Goal: Task Accomplishment & Management: Use online tool/utility

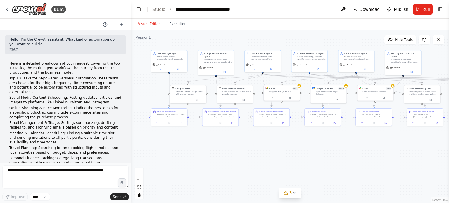
scroll to position [2711, 0]
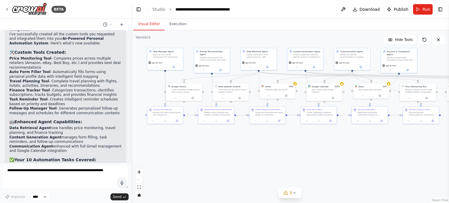
drag, startPoint x: 289, startPoint y: 173, endPoint x: 285, endPoint y: 171, distance: 4.6
click at [285, 171] on div ".deletable-edge-delete-btn { width: 20px; height: 20px; border: 0px solid #ffff…" at bounding box center [290, 116] width 318 height 173
click at [139, 9] on button "Toggle Left Sidebar" at bounding box center [138, 9] width 8 height 8
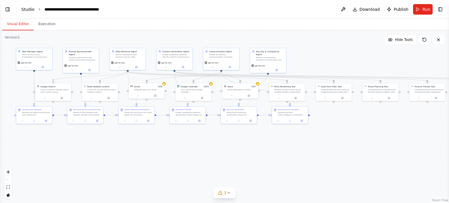
click at [32, 8] on link "Studio" at bounding box center [27, 9] width 13 height 5
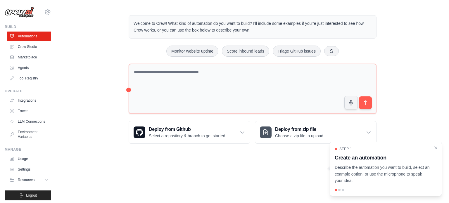
click at [440, 147] on div "Step 1 Create an automation Describe the automation you want to build, select a…" at bounding box center [386, 169] width 112 height 54
click at [435, 148] on icon "Close walkthrough" at bounding box center [436, 147] width 3 height 3
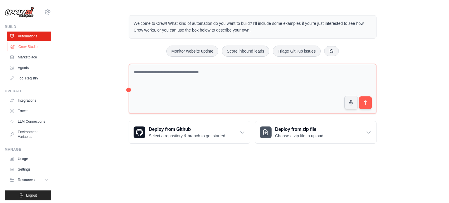
click at [27, 47] on link "Crew Studio" at bounding box center [30, 46] width 44 height 9
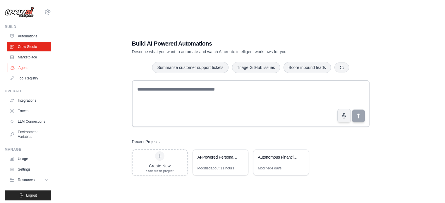
click at [31, 68] on link "Agents" at bounding box center [30, 67] width 44 height 9
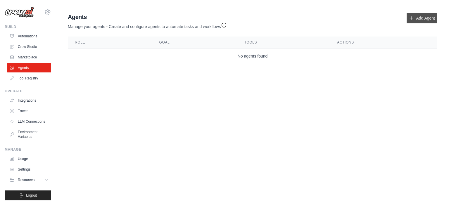
click at [424, 18] on link "Add Agent" at bounding box center [422, 18] width 31 height 11
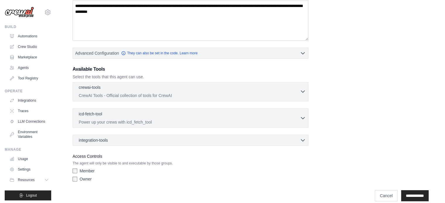
scroll to position [109, 0]
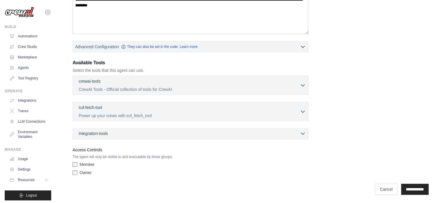
click at [194, 131] on div "integration-tools 0 selected" at bounding box center [192, 134] width 227 height 6
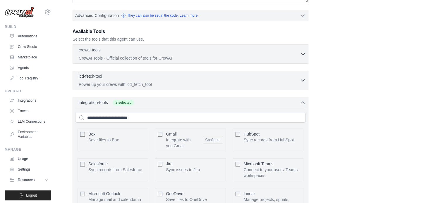
scroll to position [139, 0]
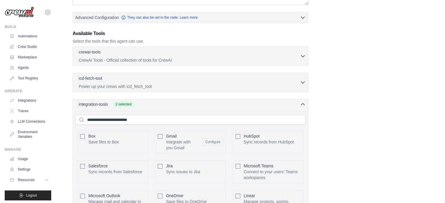
click at [300, 103] on icon "button" at bounding box center [303, 104] width 6 height 6
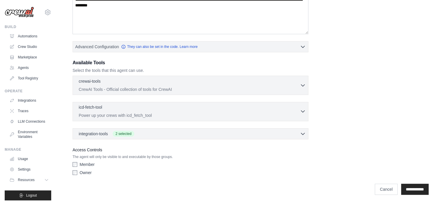
click at [170, 108] on div "icd-fetch-tool 0 selected" at bounding box center [189, 107] width 221 height 7
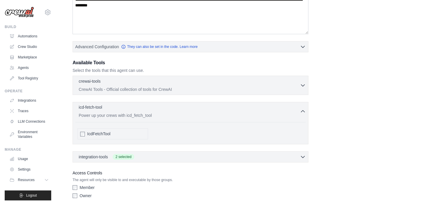
click at [170, 108] on div "icd-fetch-tool 0 selected" at bounding box center [189, 107] width 221 height 7
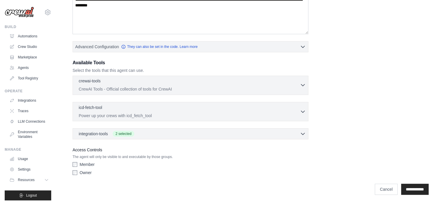
click at [141, 86] on p "CrewAI Tools - Official collection of tools for CrewAI" at bounding box center [189, 89] width 221 height 6
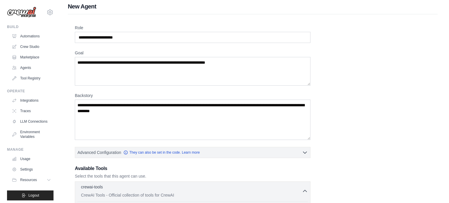
scroll to position [0, 0]
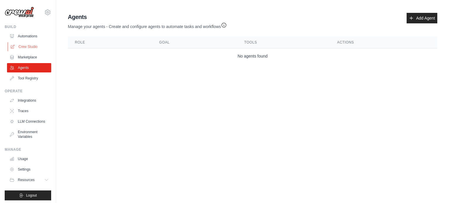
click at [30, 45] on link "Crew Studio" at bounding box center [30, 46] width 44 height 9
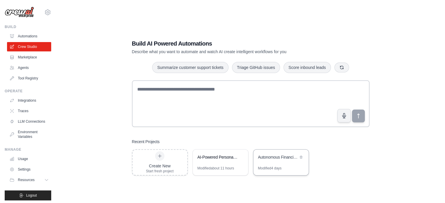
click at [276, 161] on div "Autonomous Financial Analyst AI System" at bounding box center [278, 157] width 40 height 7
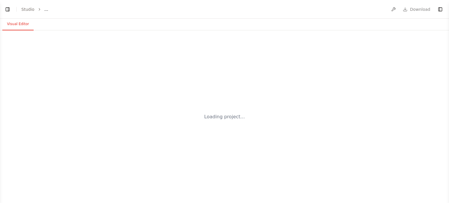
select select "****"
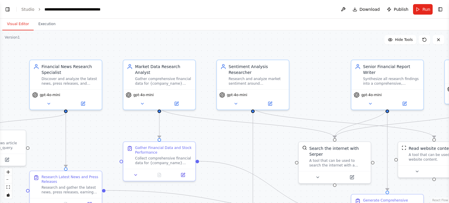
scroll to position [876, 0]
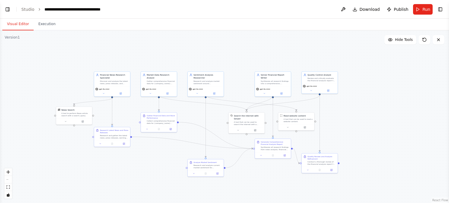
drag, startPoint x: 235, startPoint y: 136, endPoint x: 196, endPoint y: 111, distance: 46.6
click at [196, 111] on div ".deletable-edge-delete-btn { width: 20px; height: 20px; border: 0px solid #ffff…" at bounding box center [224, 116] width 449 height 173
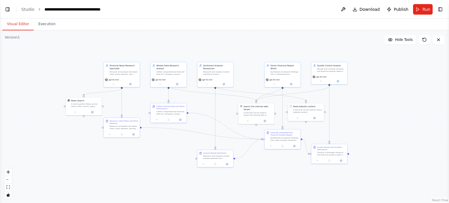
drag, startPoint x: 250, startPoint y: 179, endPoint x: 260, endPoint y: 170, distance: 13.3
click at [260, 170] on div ".deletable-edge-delete-btn { width: 20px; height: 20px; border: 0px solid #ffff…" at bounding box center [224, 116] width 449 height 173
click at [8, 7] on button "Toggle Left Sidebar" at bounding box center [8, 9] width 8 height 8
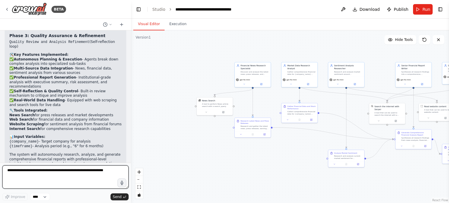
click at [80, 179] on textarea at bounding box center [65, 176] width 126 height 23
click at [26, 171] on textarea "**********" at bounding box center [65, 176] width 126 height 23
click at [20, 176] on textarea "**********" at bounding box center [65, 176] width 126 height 23
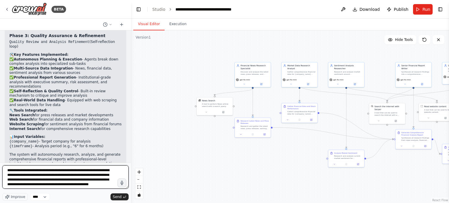
scroll to position [3, 0]
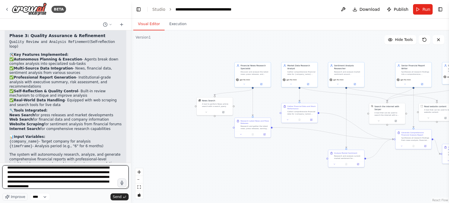
type textarea "**********"
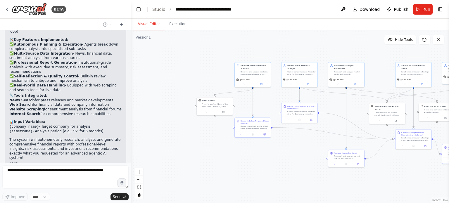
scroll to position [929, 0]
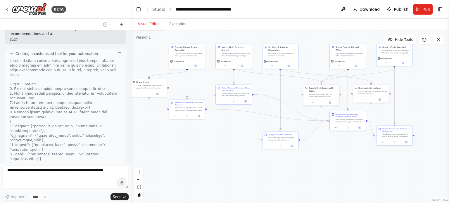
drag, startPoint x: 251, startPoint y: 152, endPoint x: 186, endPoint y: 134, distance: 68.3
click at [186, 134] on div ".deletable-edge-delete-btn { width: 20px; height: 20px; border: 0px solid #ffff…" at bounding box center [290, 116] width 318 height 173
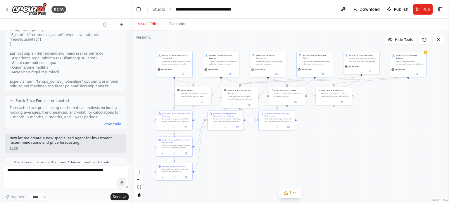
scroll to position [1254, 0]
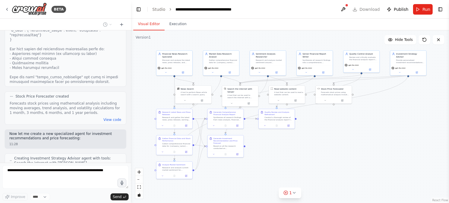
drag, startPoint x: 407, startPoint y: 120, endPoint x: 394, endPoint y: 127, distance: 14.3
click at [394, 127] on div ".deletable-edge-delete-btn { width: 20px; height: 20px; border: 0px solid #ffff…" at bounding box center [290, 116] width 318 height 173
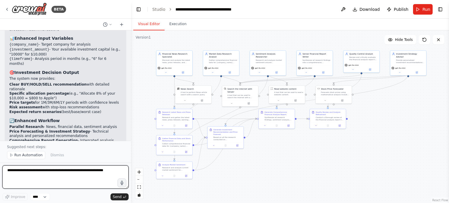
scroll to position [1722, 0]
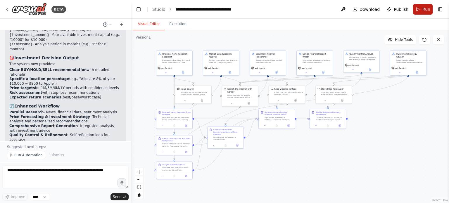
click at [421, 7] on button "Run" at bounding box center [423, 9] width 20 height 11
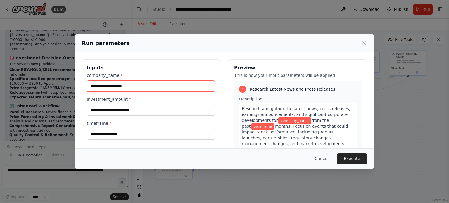
click at [146, 87] on input "company_name *" at bounding box center [151, 86] width 128 height 11
type input "*****"
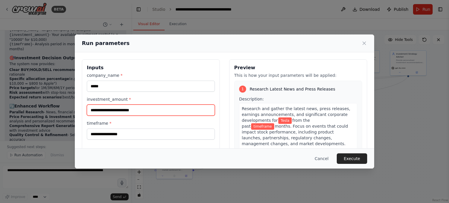
click at [145, 114] on input "investment_amount *" at bounding box center [151, 110] width 128 height 11
type input "*******"
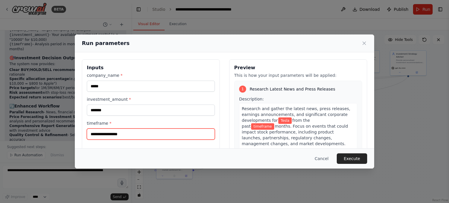
click at [142, 135] on input "timeframe *" at bounding box center [151, 134] width 128 height 11
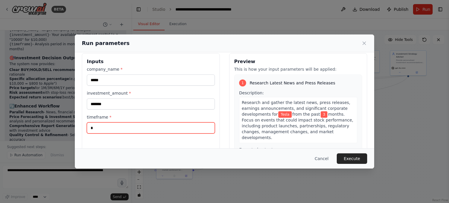
scroll to position [0, 0]
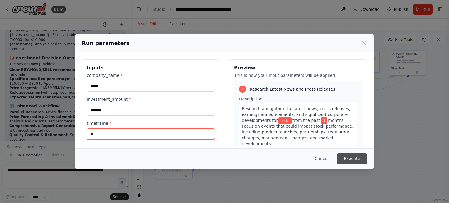
type input "*"
click at [358, 160] on button "Execute" at bounding box center [352, 158] width 30 height 11
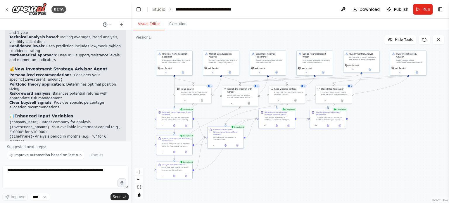
scroll to position [1722, 0]
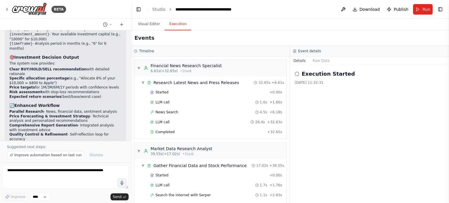
click at [170, 21] on button "Execution" at bounding box center [178, 24] width 27 height 12
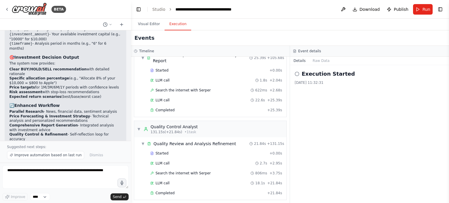
scroll to position [492, 0]
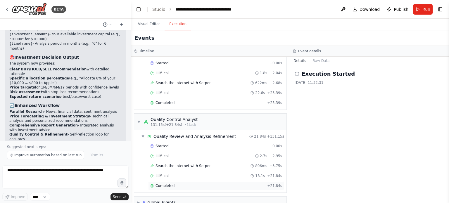
click at [178, 184] on div "Completed" at bounding box center [207, 186] width 115 height 5
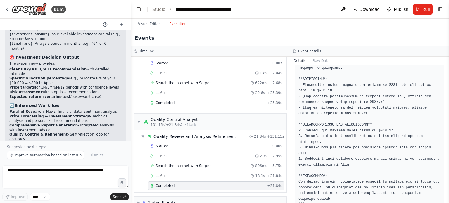
scroll to position [118, 0]
drag, startPoint x: 447, startPoint y: 156, endPoint x: 448, endPoint y: 162, distance: 5.4
click at [448, 162] on button "Toggle Sidebar" at bounding box center [449, 101] width 5 height 203
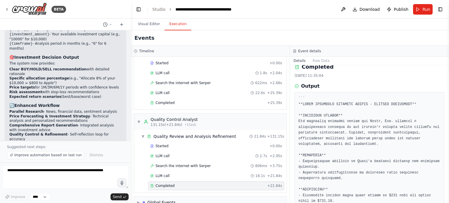
scroll to position [0, 0]
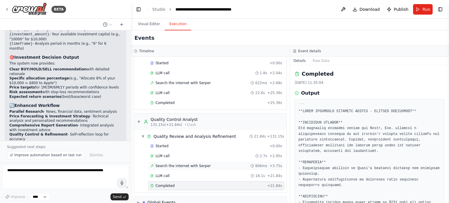
click at [166, 164] on span "Search the internet with Serper" at bounding box center [182, 166] width 55 height 5
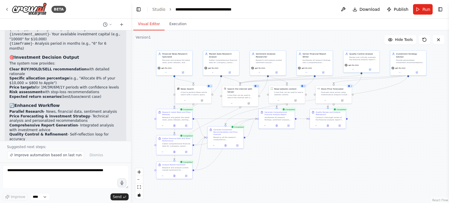
click at [152, 23] on button "Visual Editor" at bounding box center [148, 24] width 31 height 12
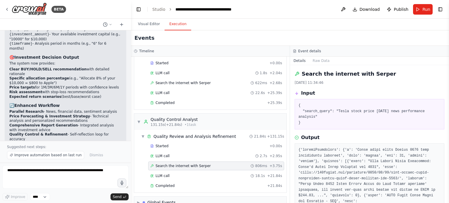
click at [172, 25] on button "Execution" at bounding box center [178, 24] width 27 height 12
click at [138, 120] on span "▼" at bounding box center [139, 122] width 4 height 5
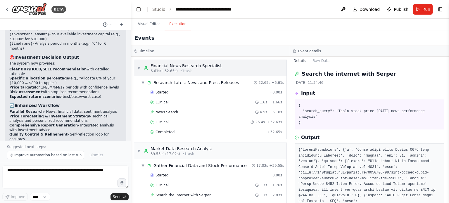
click at [137, 68] on span "▼" at bounding box center [139, 68] width 4 height 5
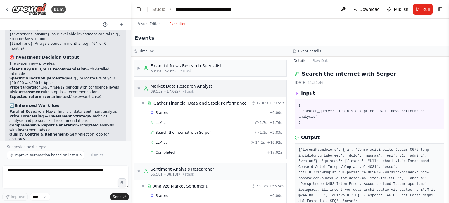
click at [138, 87] on span "▼" at bounding box center [139, 88] width 4 height 5
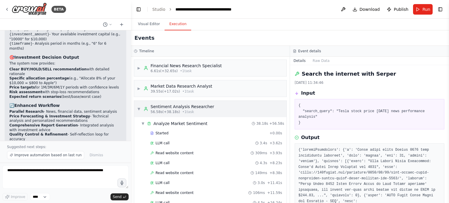
click at [139, 109] on span "▼" at bounding box center [139, 109] width 4 height 5
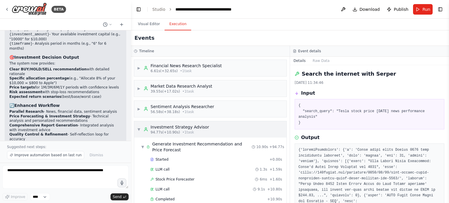
click at [140, 130] on span "▼" at bounding box center [139, 129] width 4 height 5
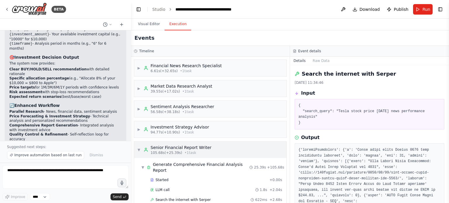
click at [140, 153] on div "▼ Senior Financial Report Writer 105.68s (+25.39s) • 1 task" at bounding box center [174, 150] width 74 height 11
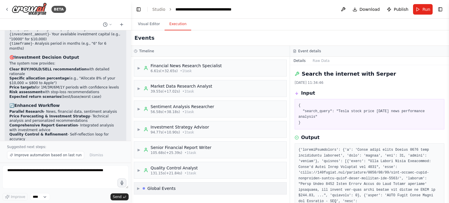
click at [140, 187] on span "▶" at bounding box center [138, 188] width 3 height 5
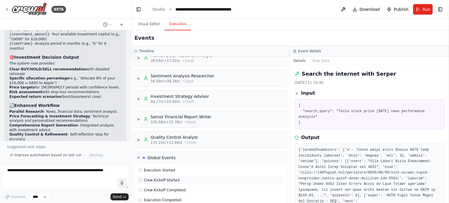
scroll to position [40, 0]
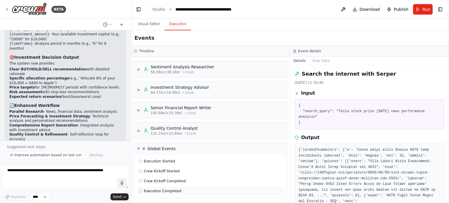
click at [142, 190] on div "Execution Completed" at bounding box center [160, 191] width 43 height 5
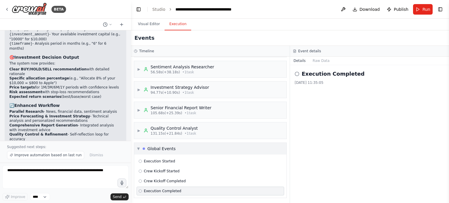
click at [138, 147] on span "▼" at bounding box center [138, 148] width 3 height 5
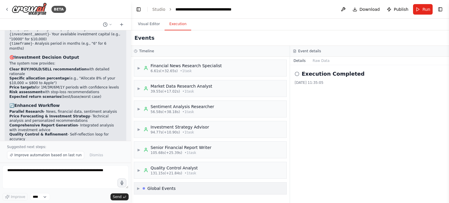
scroll to position [0, 0]
click at [140, 130] on span "▶" at bounding box center [139, 129] width 4 height 5
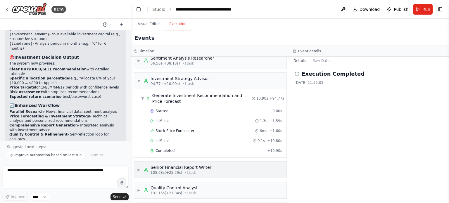
scroll to position [65, 0]
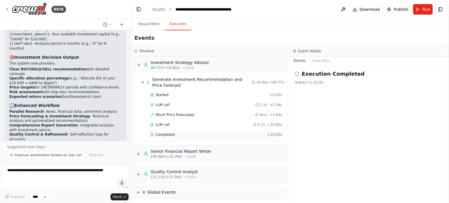
click at [176, 136] on div "Completed + 10.90s" at bounding box center [216, 134] width 136 height 9
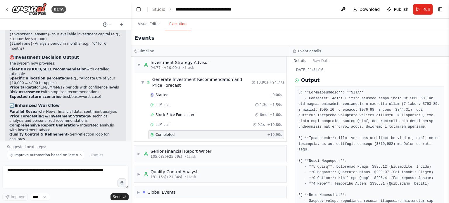
scroll to position [0, 0]
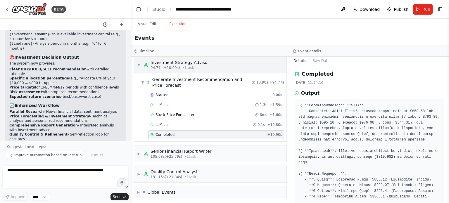
click at [140, 64] on span "▼" at bounding box center [139, 65] width 4 height 5
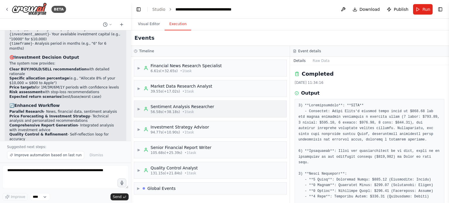
click at [140, 110] on span "▶" at bounding box center [139, 109] width 4 height 5
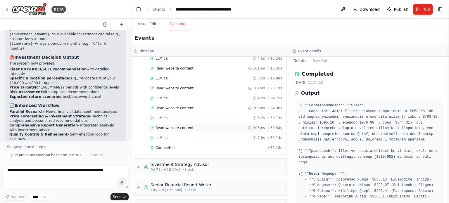
scroll to position [146, 0]
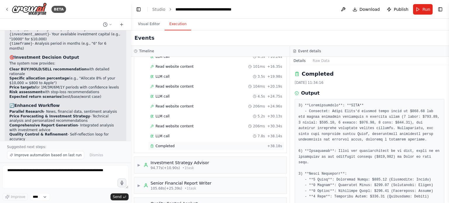
click at [202, 145] on div "Completed" at bounding box center [207, 146] width 115 height 5
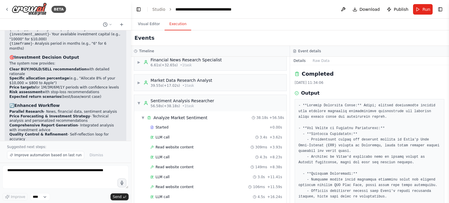
scroll to position [0, 0]
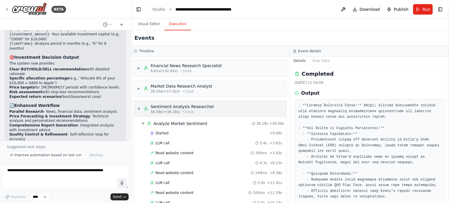
click at [138, 111] on span "▼" at bounding box center [139, 109] width 4 height 5
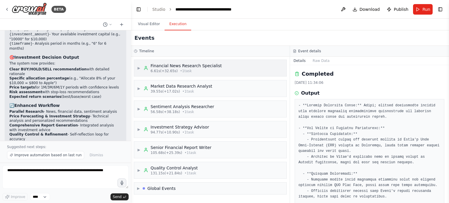
click at [143, 69] on div "▶ Financial News Research Specialist 6.61s (+32.65s) • 1 task" at bounding box center [179, 68] width 85 height 11
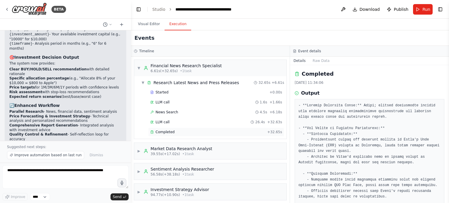
click at [165, 130] on span "Completed" at bounding box center [164, 132] width 19 height 5
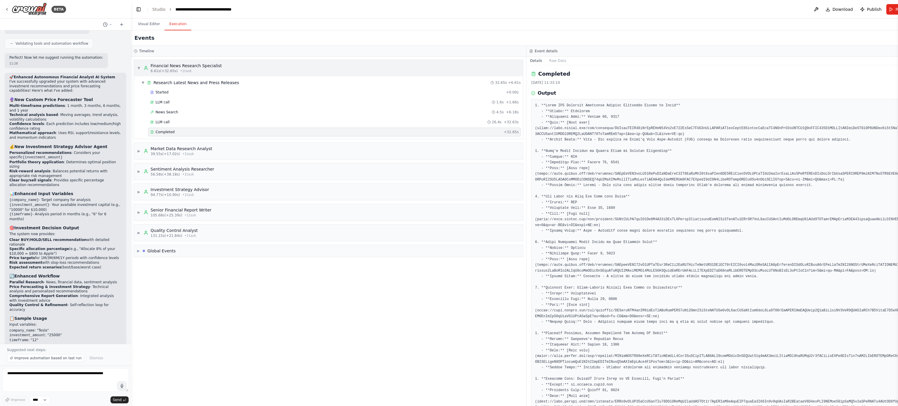
click at [140, 67] on span "▼" at bounding box center [139, 68] width 4 height 5
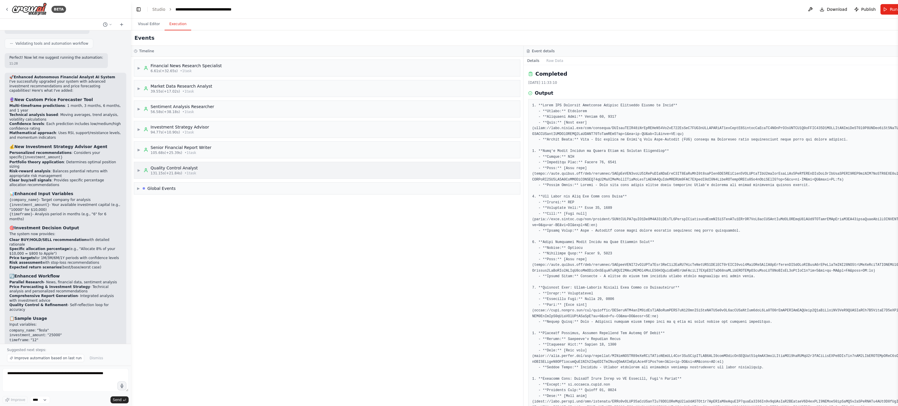
click at [144, 172] on icon at bounding box center [145, 170] width 5 height 5
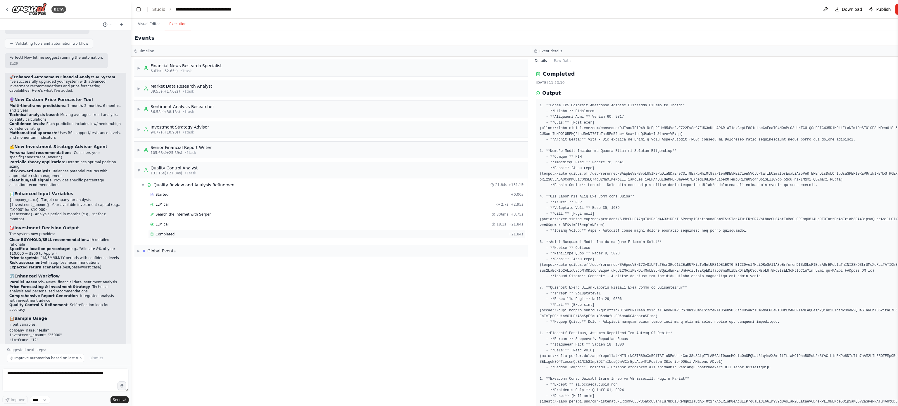
click at [162, 203] on div "Completed + 21.84s" at bounding box center [336, 234] width 377 height 9
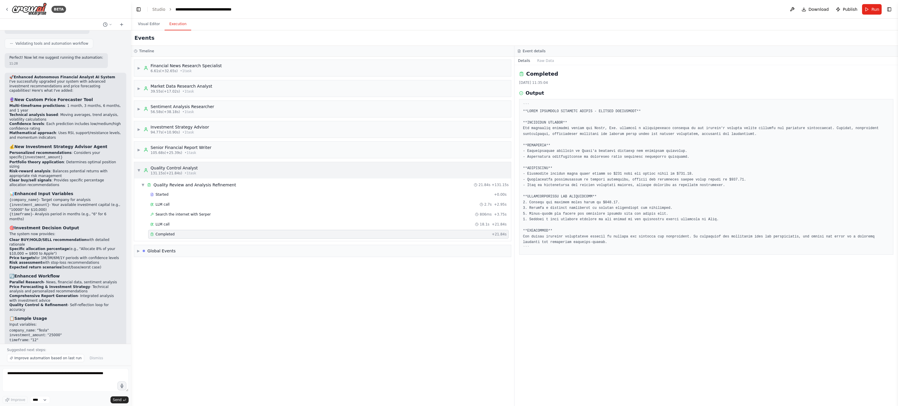
click at [140, 170] on span "▼" at bounding box center [139, 170] width 4 height 5
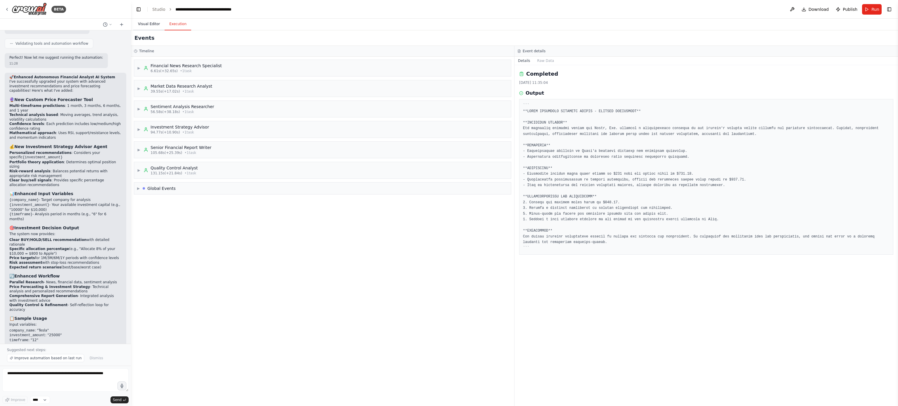
click at [147, 25] on button "Visual Editor" at bounding box center [148, 24] width 31 height 12
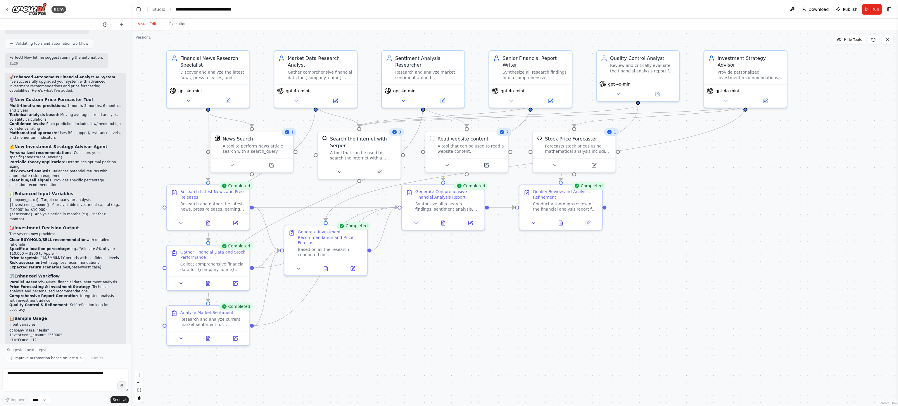
drag, startPoint x: 305, startPoint y: 163, endPoint x: 581, endPoint y: 294, distance: 305.5
click at [449, 203] on div ".deletable-edge-delete-btn { width: 20px; height: 20px; border: 0px solid #ffff…" at bounding box center [514, 218] width 767 height 376
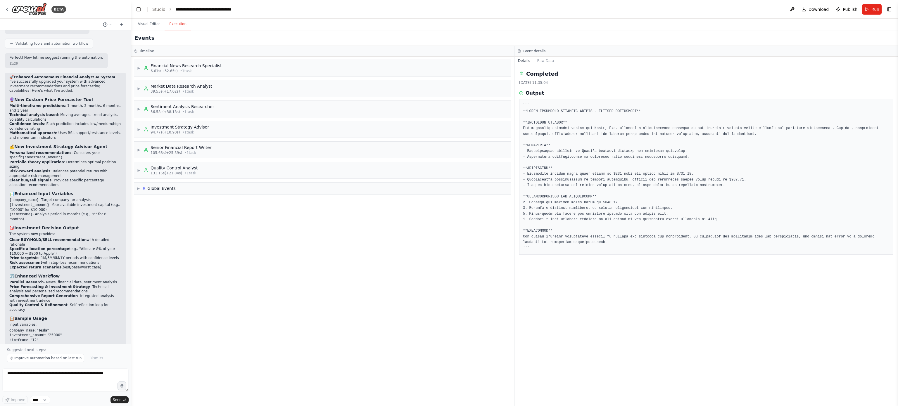
click at [173, 25] on button "Execution" at bounding box center [178, 24] width 27 height 12
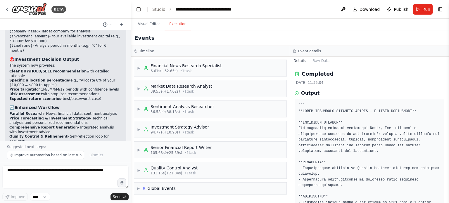
scroll to position [1722, 0]
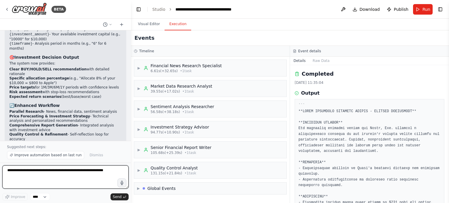
click at [72, 174] on textarea at bounding box center [65, 176] width 126 height 23
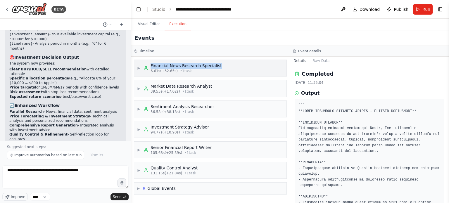
drag, startPoint x: 214, startPoint y: 66, endPoint x: 150, endPoint y: 68, distance: 64.0
click at [150, 68] on div "▶ Financial News Research Specialist 6.61s (+32.65s) • 1 task" at bounding box center [210, 68] width 152 height 16
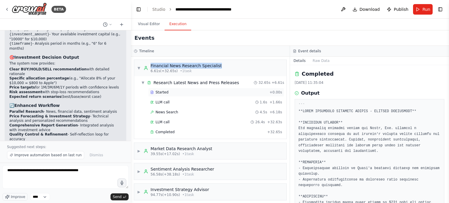
copy div "Financial News Research Specialist"
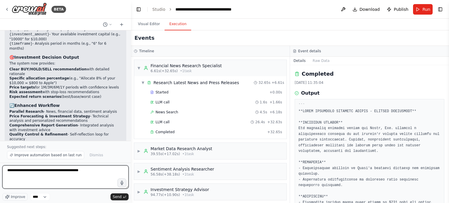
click at [79, 171] on textarea "**********" at bounding box center [65, 176] width 126 height 23
paste textarea "**********"
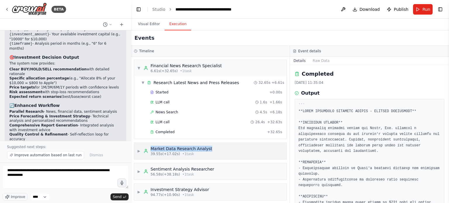
drag, startPoint x: 207, startPoint y: 148, endPoint x: 151, endPoint y: 147, distance: 56.4
click at [151, 147] on div "▶ Market Data Research Analyst 39.55s (+17.02s) • 1 task" at bounding box center [210, 151] width 152 height 16
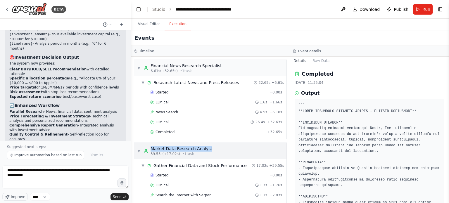
copy div "Market Data Research Analyst"
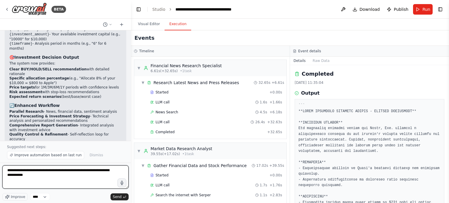
click at [23, 175] on textarea "**********" at bounding box center [65, 176] width 126 height 23
paste textarea "**********"
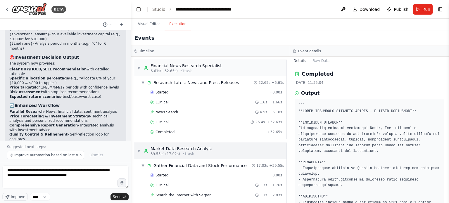
click at [141, 151] on div "▼ Market Data Research Analyst 39.55s (+17.02s) • 1 task" at bounding box center [174, 151] width 75 height 11
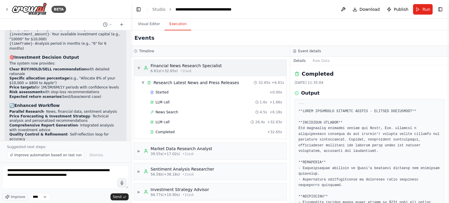
click at [139, 68] on span "▼" at bounding box center [139, 68] width 4 height 5
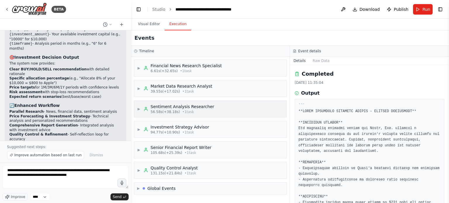
click at [140, 107] on span "▶" at bounding box center [139, 109] width 4 height 5
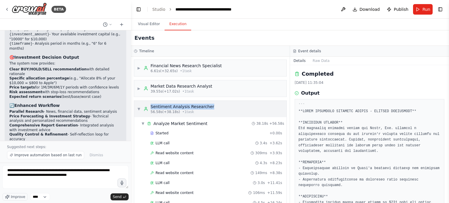
drag, startPoint x: 207, startPoint y: 106, endPoint x: 151, endPoint y: 104, distance: 57.0
click at [151, 104] on div "▼ Sentiment Analysis Researcher 56.58s (+38.18s) • 1 task" at bounding box center [210, 109] width 152 height 16
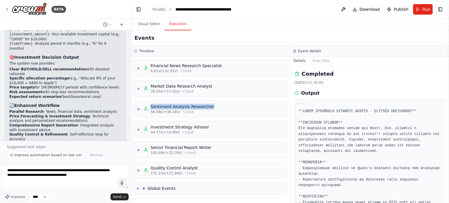
copy div "Sentiment Analysis Researcher"
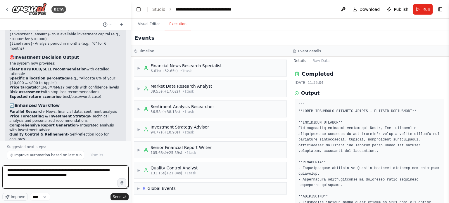
click at [71, 175] on textarea "**********" at bounding box center [65, 176] width 126 height 23
paste textarea "**********"
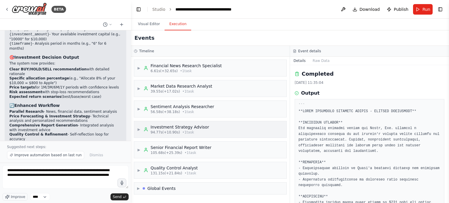
drag, startPoint x: 138, startPoint y: 129, endPoint x: 157, endPoint y: 135, distance: 19.9
click at [138, 129] on span "▶" at bounding box center [139, 129] width 4 height 5
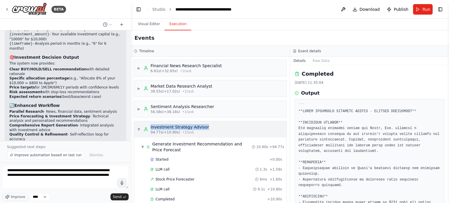
drag, startPoint x: 203, startPoint y: 127, endPoint x: 148, endPoint y: 125, distance: 55.3
click at [148, 125] on div "▼ Investment Strategy Advisor 94.77s (+10.90s) • 1 task" at bounding box center [210, 129] width 152 height 16
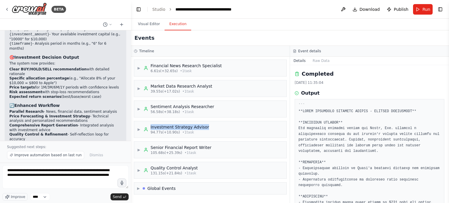
copy div "Investment Strategy Advisor"
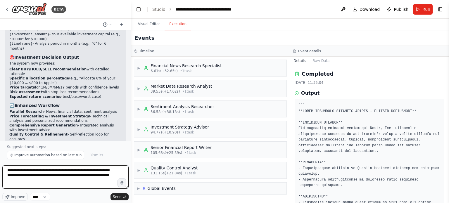
click at [23, 179] on textarea "**********" at bounding box center [65, 176] width 126 height 23
paste textarea "**********"
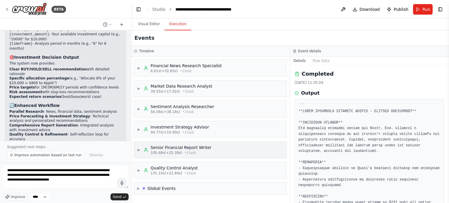
click at [141, 149] on span "▶" at bounding box center [139, 150] width 4 height 5
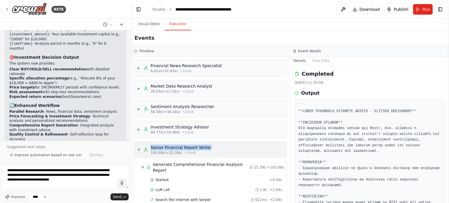
drag, startPoint x: 207, startPoint y: 146, endPoint x: 151, endPoint y: 146, distance: 55.8
click at [151, 146] on div "▼ Senior Financial Report Writer 105.68s (+25.39s) • 1 task" at bounding box center [210, 150] width 152 height 16
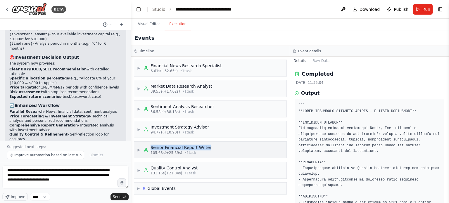
copy div "Senior Financial Report Writer"
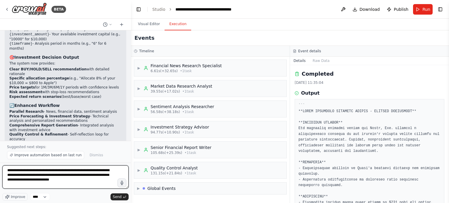
click at [75, 181] on textarea "**********" at bounding box center [65, 176] width 126 height 23
click at [68, 180] on textarea "**********" at bounding box center [65, 176] width 126 height 23
click at [69, 181] on textarea "**********" at bounding box center [65, 176] width 126 height 23
paste textarea "**********"
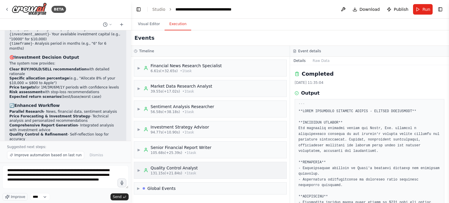
click at [140, 169] on span "▶" at bounding box center [139, 170] width 4 height 5
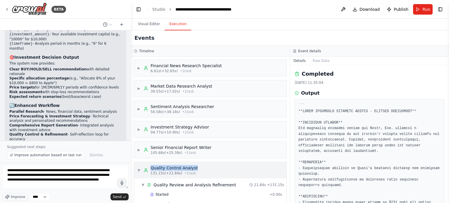
drag, startPoint x: 194, startPoint y: 168, endPoint x: 150, endPoint y: 165, distance: 44.5
click at [149, 165] on div "▼ Quality Control Analyst 131.15s (+21.84s) • 1 task" at bounding box center [210, 170] width 152 height 16
copy div "Quality Control Analyst"
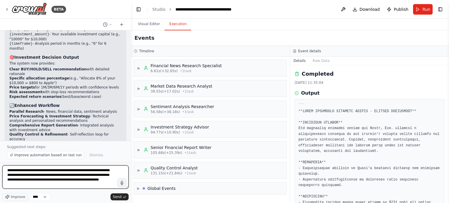
click at [30, 186] on textarea "**********" at bounding box center [65, 176] width 126 height 23
paste textarea "**********"
click at [75, 186] on textarea "**********" at bounding box center [65, 176] width 126 height 23
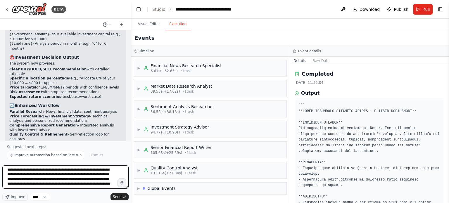
click at [101, 183] on textarea "**********" at bounding box center [65, 176] width 126 height 23
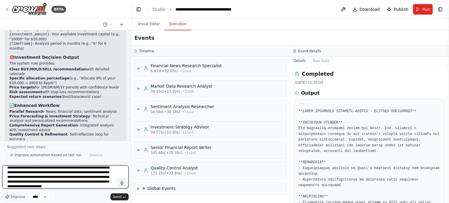
click at [86, 186] on textarea "**********" at bounding box center [65, 176] width 126 height 23
type textarea "**********"
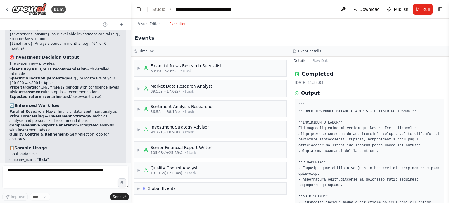
scroll to position [1763, 0]
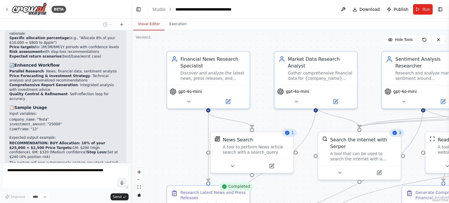
click at [145, 22] on button "Visual Editor" at bounding box center [148, 24] width 31 height 12
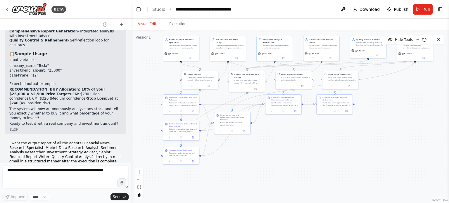
scroll to position [1831, 0]
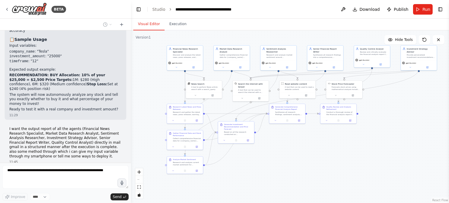
drag, startPoint x: 393, startPoint y: 189, endPoint x: 394, endPoint y: 135, distance: 53.5
click at [394, 135] on div ".deletable-edge-delete-btn { width: 20px; height: 20px; border: 0px solid #ffff…" at bounding box center [290, 116] width 318 height 173
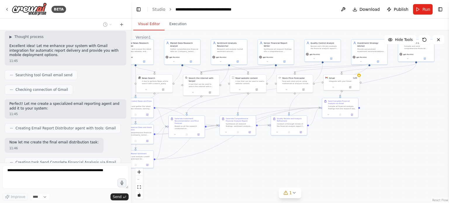
scroll to position [1976, 0]
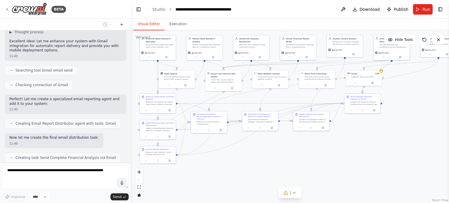
drag, startPoint x: 403, startPoint y: 173, endPoint x: 376, endPoint y: 162, distance: 29.0
click at [376, 162] on div ".deletable-edge-delete-btn { width: 20px; height: 20px; border: 0px solid #ffff…" at bounding box center [290, 116] width 318 height 173
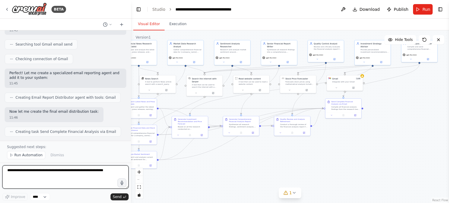
drag, startPoint x: 417, startPoint y: 147, endPoint x: 398, endPoint y: 152, distance: 19.9
click at [398, 152] on div ".deletable-edge-delete-btn { width: 20px; height: 20px; border: 0px solid #ffff…" at bounding box center [290, 116] width 318 height 173
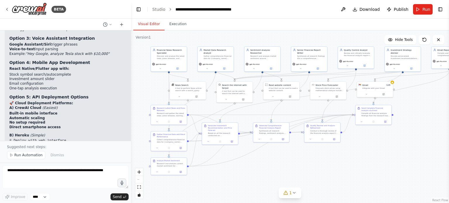
drag, startPoint x: 262, startPoint y: 179, endPoint x: 292, endPoint y: 186, distance: 31.1
click at [292, 186] on div ".deletable-edge-delete-btn { width: 20px; height: 20px; border: 0px solid #ffff…" at bounding box center [290, 116] width 318 height 173
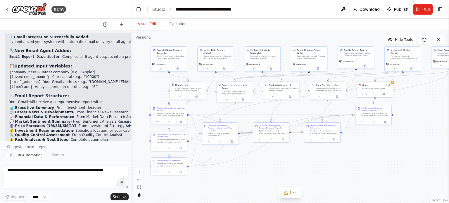
scroll to position [2198, 0]
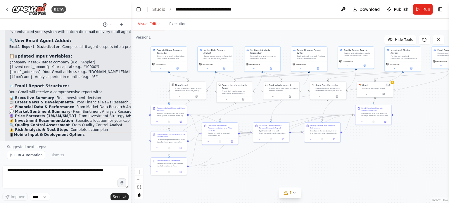
click at [129, 139] on div at bounding box center [130, 101] width 2 height 203
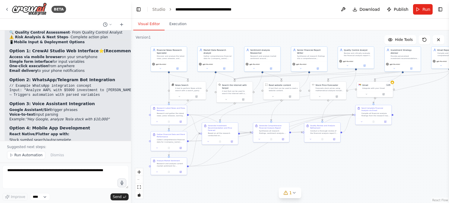
scroll to position [2291, 0]
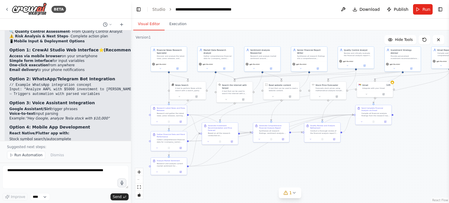
click at [129, 140] on div at bounding box center [130, 101] width 2 height 203
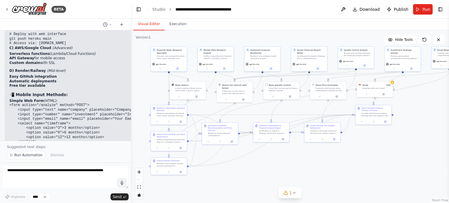
scroll to position [2463, 0]
click at [422, 9] on button "Run" at bounding box center [423, 9] width 20 height 11
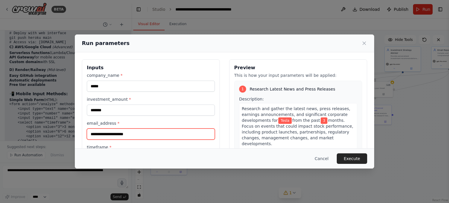
click at [156, 134] on input "email_address *" at bounding box center [151, 134] width 128 height 11
type input "**********"
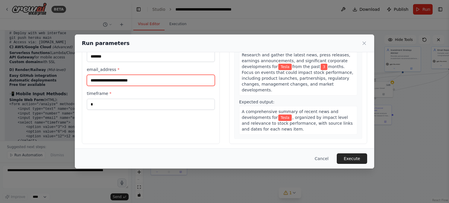
scroll to position [56, 0]
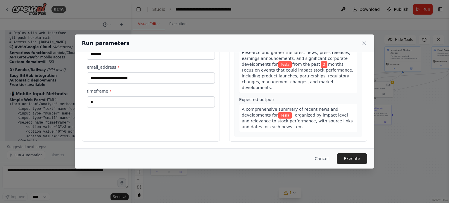
click at [352, 159] on button "Execute" at bounding box center [352, 158] width 30 height 11
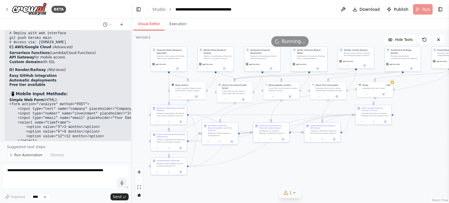
click at [294, 193] on icon at bounding box center [294, 193] width 5 height 5
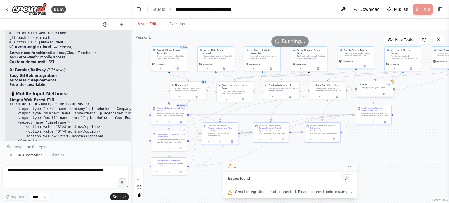
click at [371, 85] on div "Gmail 1 of 9" at bounding box center [376, 84] width 29 height 3
click at [368, 94] on button at bounding box center [366, 94] width 17 height 4
click at [404, 114] on span "Connect" at bounding box center [405, 114] width 7 height 2
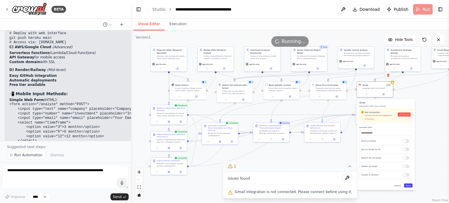
click at [410, 186] on button "Save" at bounding box center [408, 186] width 8 height 4
click at [400, 186] on button "Cancel" at bounding box center [399, 186] width 11 height 4
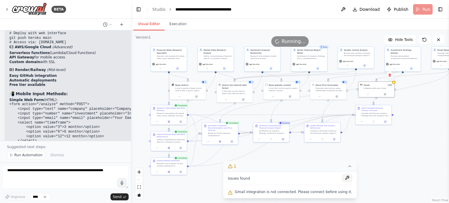
click at [342, 179] on button at bounding box center [347, 177] width 10 height 7
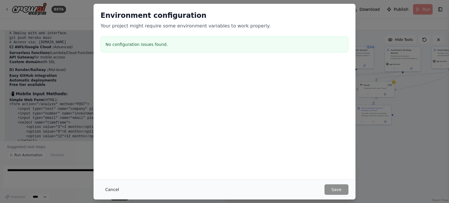
click at [115, 188] on button "Cancel" at bounding box center [112, 189] width 23 height 11
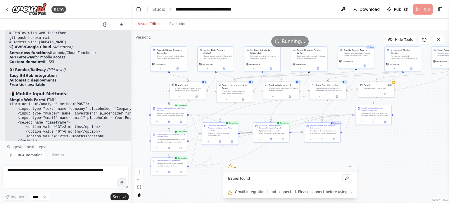
click at [347, 167] on icon at bounding box center [349, 166] width 5 height 5
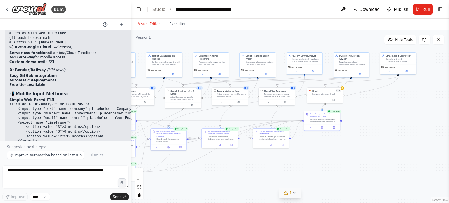
drag, startPoint x: 379, startPoint y: 159, endPoint x: 327, endPoint y: 165, distance: 51.8
click at [327, 165] on div ".deletable-edge-delete-btn { width: 20px; height: 20px; border: 0px solid #ffff…" at bounding box center [290, 116] width 318 height 173
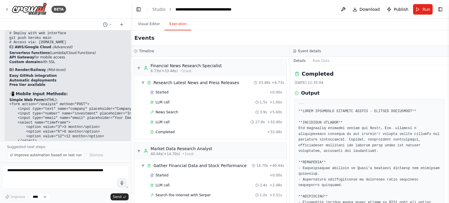
click at [177, 25] on button "Execution" at bounding box center [178, 24] width 27 height 12
click at [140, 68] on div "▼ Financial News Research Specialist 6.73s (+33.48s) • 1 task" at bounding box center [179, 68] width 85 height 11
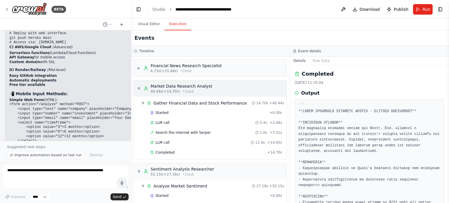
click at [139, 88] on span "▼" at bounding box center [139, 88] width 4 height 5
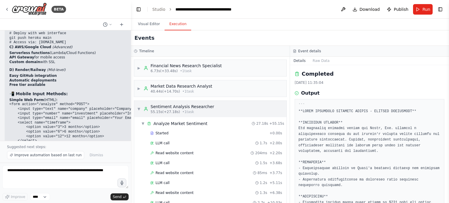
click at [139, 108] on span "▼" at bounding box center [139, 109] width 4 height 5
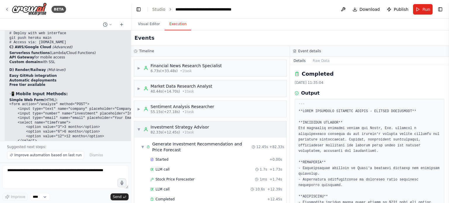
click at [139, 127] on span "▼" at bounding box center [139, 129] width 4 height 5
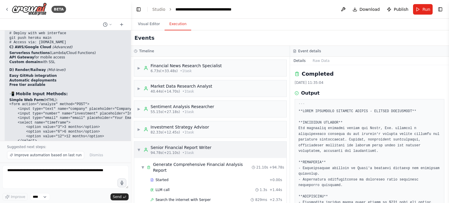
click at [140, 149] on span "▼" at bounding box center [139, 150] width 4 height 5
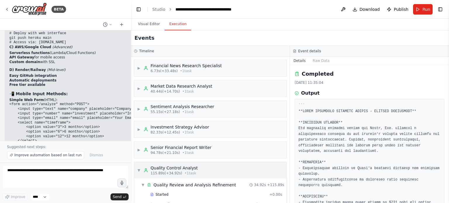
click at [138, 169] on span "▼" at bounding box center [139, 170] width 4 height 5
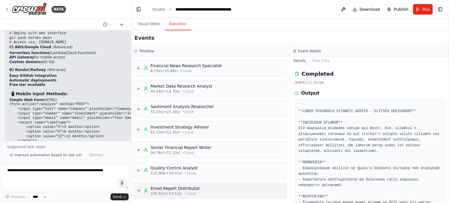
click at [139, 192] on div "▼ Email Report Distributor 150.91s (+23.52s) • 1 task" at bounding box center [168, 191] width 63 height 11
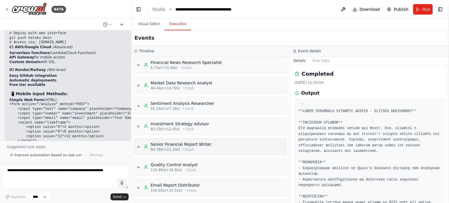
scroll to position [17, 0]
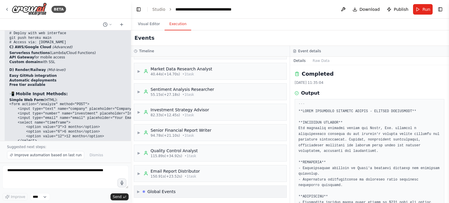
click at [140, 191] on span "▶" at bounding box center [138, 191] width 3 height 5
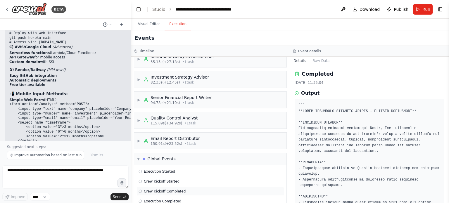
scroll to position [60, 0]
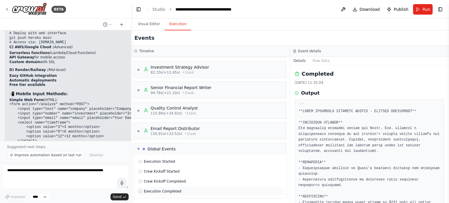
click at [160, 191] on span "Execution Completed" at bounding box center [162, 191] width 37 height 5
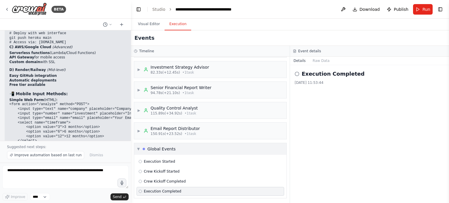
click at [138, 148] on span "▼" at bounding box center [138, 149] width 3 height 5
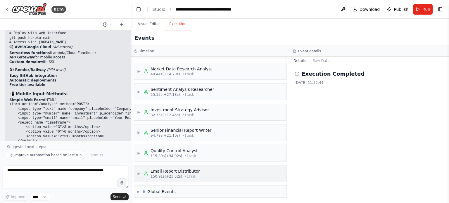
click at [138, 173] on span "▶" at bounding box center [139, 173] width 4 height 5
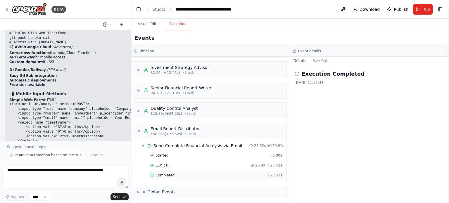
click at [181, 173] on div "Completed" at bounding box center [207, 175] width 115 height 5
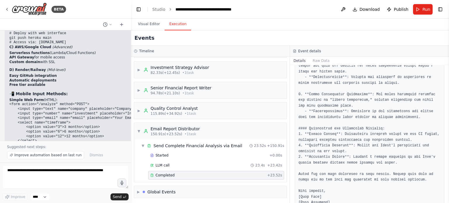
scroll to position [910, 0]
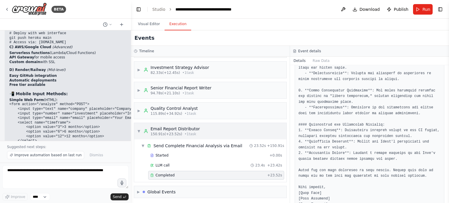
click at [139, 131] on span "▼" at bounding box center [139, 131] width 4 height 5
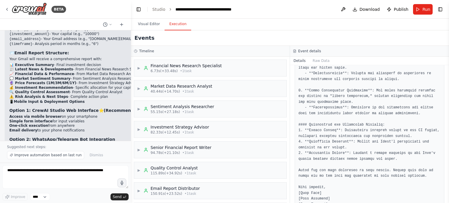
scroll to position [2230, 0]
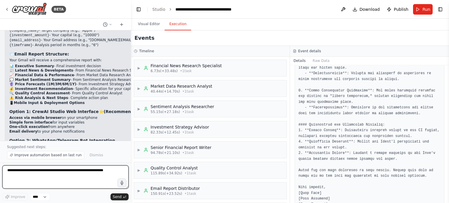
click at [54, 173] on textarea at bounding box center [65, 176] width 126 height 23
type textarea "**********"
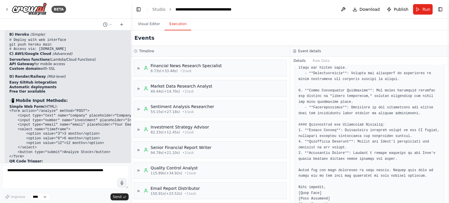
scroll to position [2476, 0]
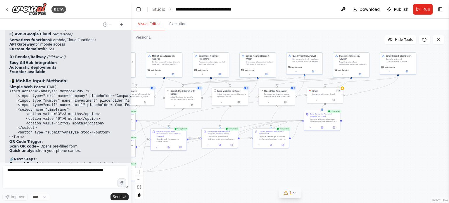
click at [153, 23] on button "Visual Editor" at bounding box center [148, 24] width 31 height 12
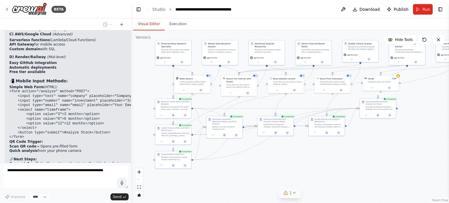
drag, startPoint x: 245, startPoint y: 171, endPoint x: 302, endPoint y: 159, distance: 57.4
click at [302, 159] on div ".deletable-edge-delete-btn { width: 20px; height: 20px; border: 0px solid #ffff…" at bounding box center [290, 116] width 318 height 173
click at [290, 192] on span "1" at bounding box center [290, 193] width 3 height 6
click at [233, 191] on icon at bounding box center [230, 192] width 5 height 5
click at [347, 169] on icon at bounding box center [349, 166] width 5 height 5
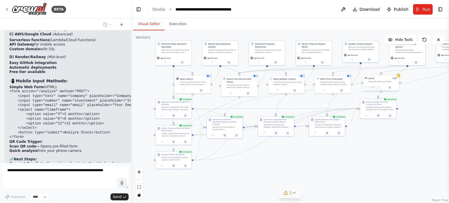
click at [374, 88] on button at bounding box center [372, 88] width 17 height 4
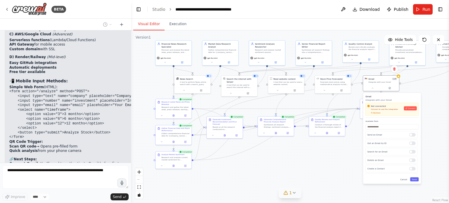
click at [375, 114] on div "Not connected Connect to use this integration Recheck Connect" at bounding box center [391, 109] width 53 height 13
click at [378, 113] on span "Recheck" at bounding box center [376, 113] width 7 height 2
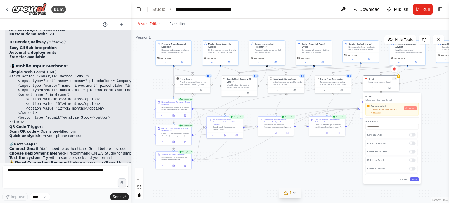
click at [407, 108] on icon at bounding box center [407, 109] width 2 height 2
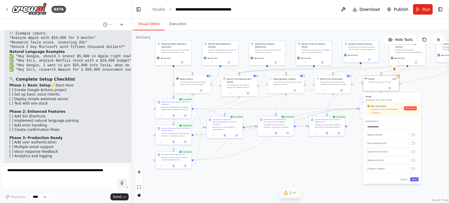
scroll to position [3671, 0]
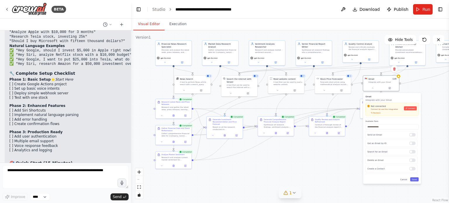
drag, startPoint x: 89, startPoint y: 141, endPoint x: 72, endPoint y: 145, distance: 17.4
drag, startPoint x: 80, startPoint y: 147, endPoint x: 126, endPoint y: 152, distance: 46.4
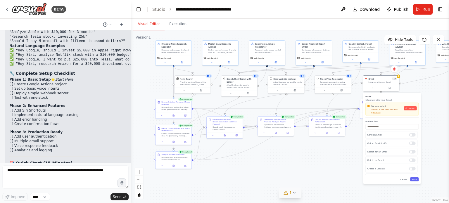
click at [129, 34] on div at bounding box center [130, 101] width 2 height 203
click at [411, 107] on span "Connect" at bounding box center [411, 108] width 7 height 2
click at [297, 150] on div ".deletable-edge-delete-btn { width: 20px; height: 20px; border: 0px solid #ffff…" at bounding box center [290, 116] width 318 height 173
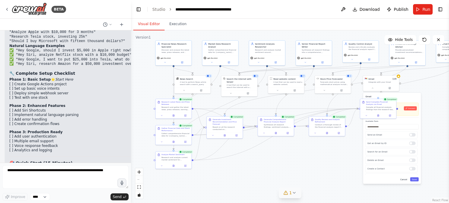
click at [404, 179] on button "Cancel" at bounding box center [403, 179] width 11 height 4
click at [151, 115] on div ".deletable-edge-delete-btn { width: 20px; height: 20px; border: 0px solid #ffff…" at bounding box center [290, 116] width 318 height 173
click at [145, 100] on div ".deletable-edge-delete-btn { width: 20px; height: 20px; border: 0px solid #ffff…" at bounding box center [290, 116] width 318 height 173
